Goal: Register for event/course

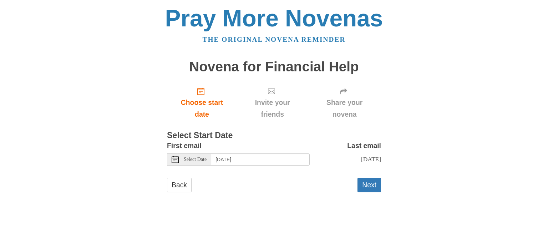
click at [175, 158] on icon at bounding box center [175, 159] width 7 height 7
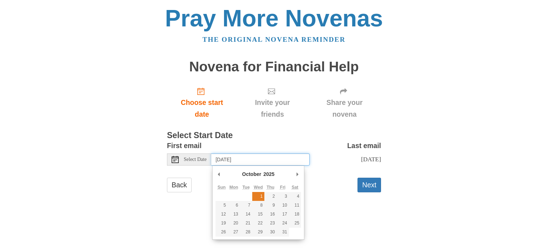
type input "Wednesday, October 1st"
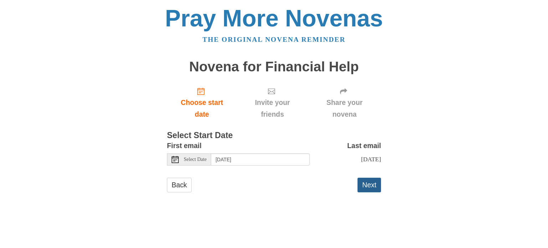
click at [367, 183] on button "Next" at bounding box center [370, 185] width 24 height 15
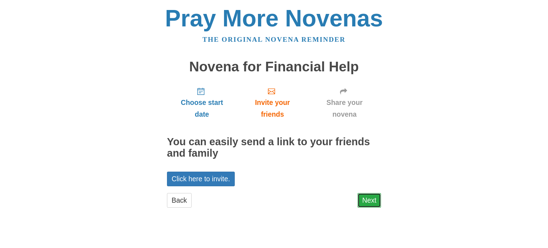
click at [370, 199] on link "Next" at bounding box center [370, 200] width 24 height 15
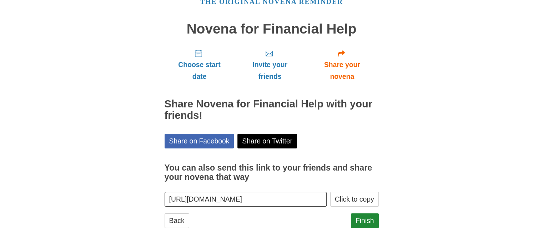
scroll to position [38, 0]
click at [369, 219] on link "Finish" at bounding box center [365, 220] width 28 height 15
